Goal: Information Seeking & Learning: Learn about a topic

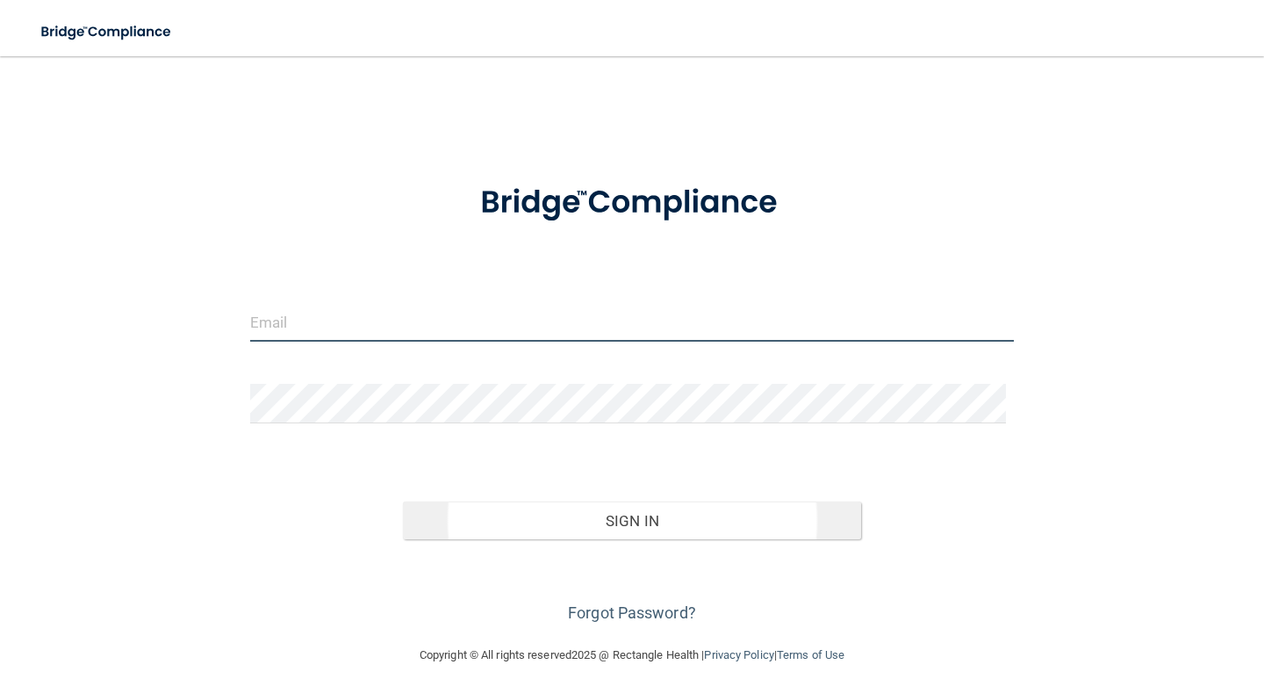
type input "[EMAIL_ADDRESS][DOMAIN_NAME]"
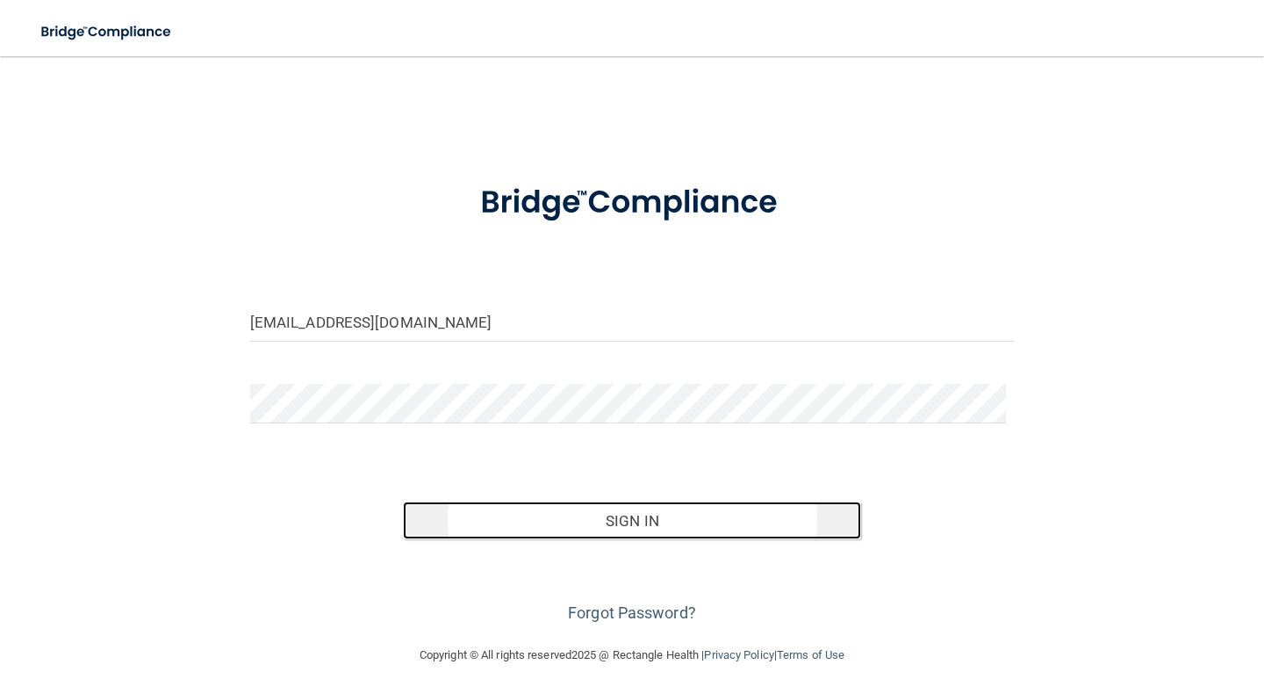
click at [630, 515] on button "Sign In" at bounding box center [632, 520] width 458 height 39
click at [630, 516] on form "[EMAIL_ADDRESS][DOMAIN_NAME] Invalid email/password. You don't have permission …" at bounding box center [632, 394] width 764 height 465
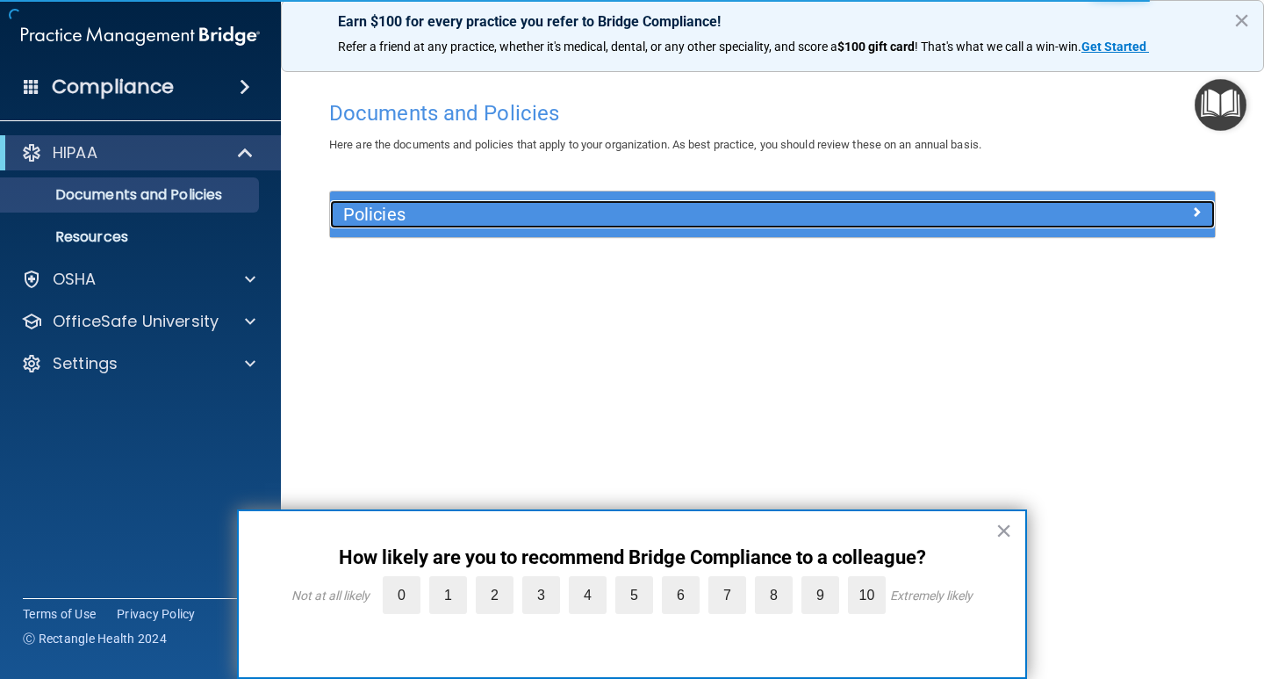
click at [1207, 213] on div at bounding box center [1104, 210] width 221 height 21
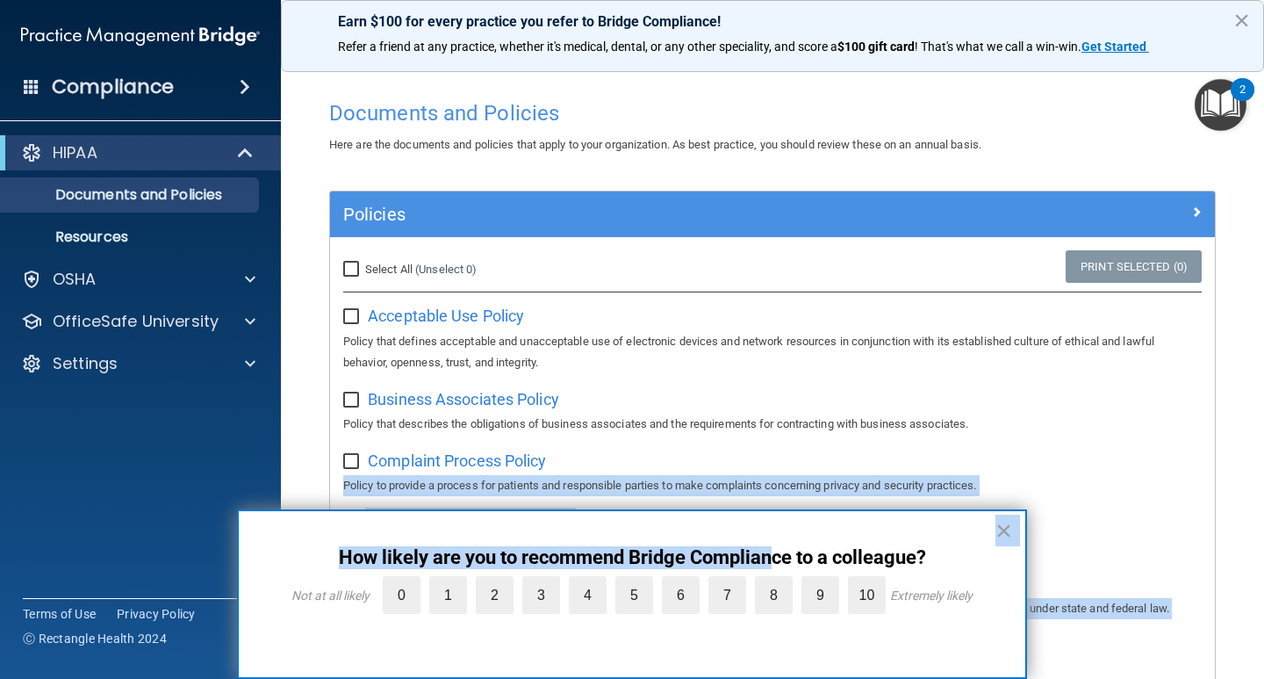
drag, startPoint x: 768, startPoint y: 514, endPoint x: 923, endPoint y: 463, distance: 162.4
click at [923, 463] on body "Compliance HIPAA Documents and Policies Report an Incident Business Associates …" at bounding box center [632, 339] width 1264 height 679
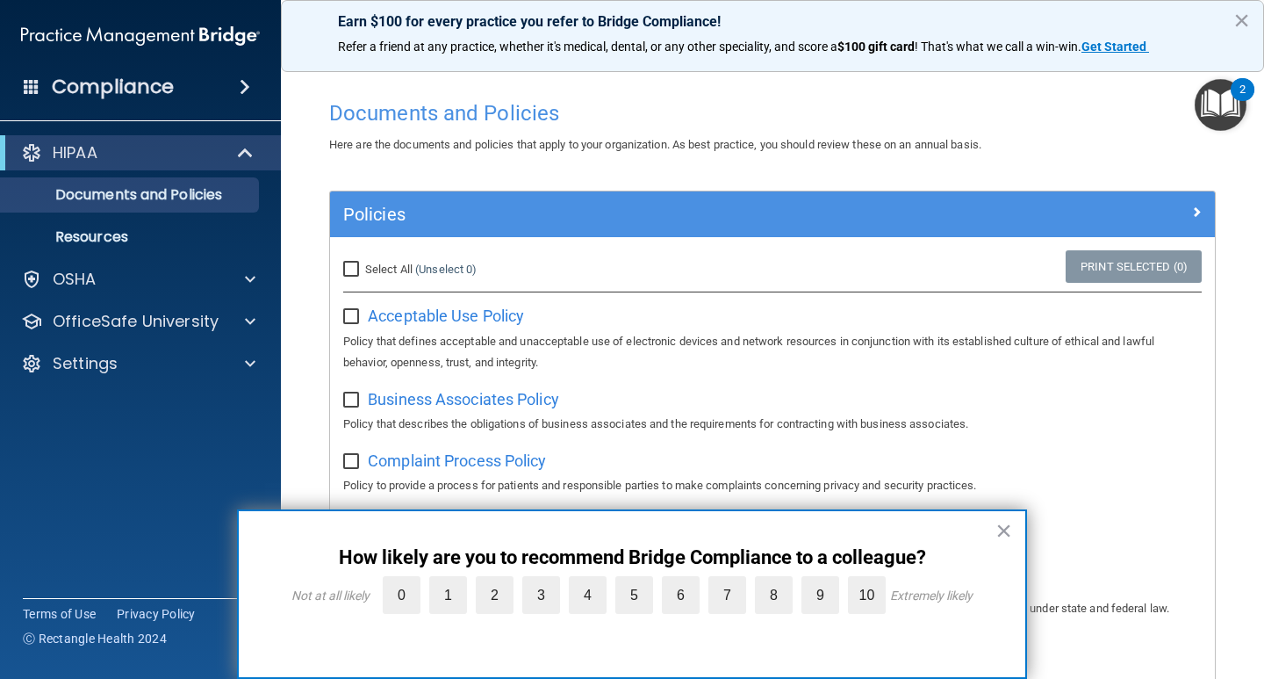
click at [1017, 529] on div "× How likely are you to recommend Bridge Compliance to a colleague? Not at all …" at bounding box center [632, 593] width 790 height 169
click at [1002, 530] on button "×" at bounding box center [1003, 530] width 17 height 28
